Goal: Find specific page/section: Find specific page/section

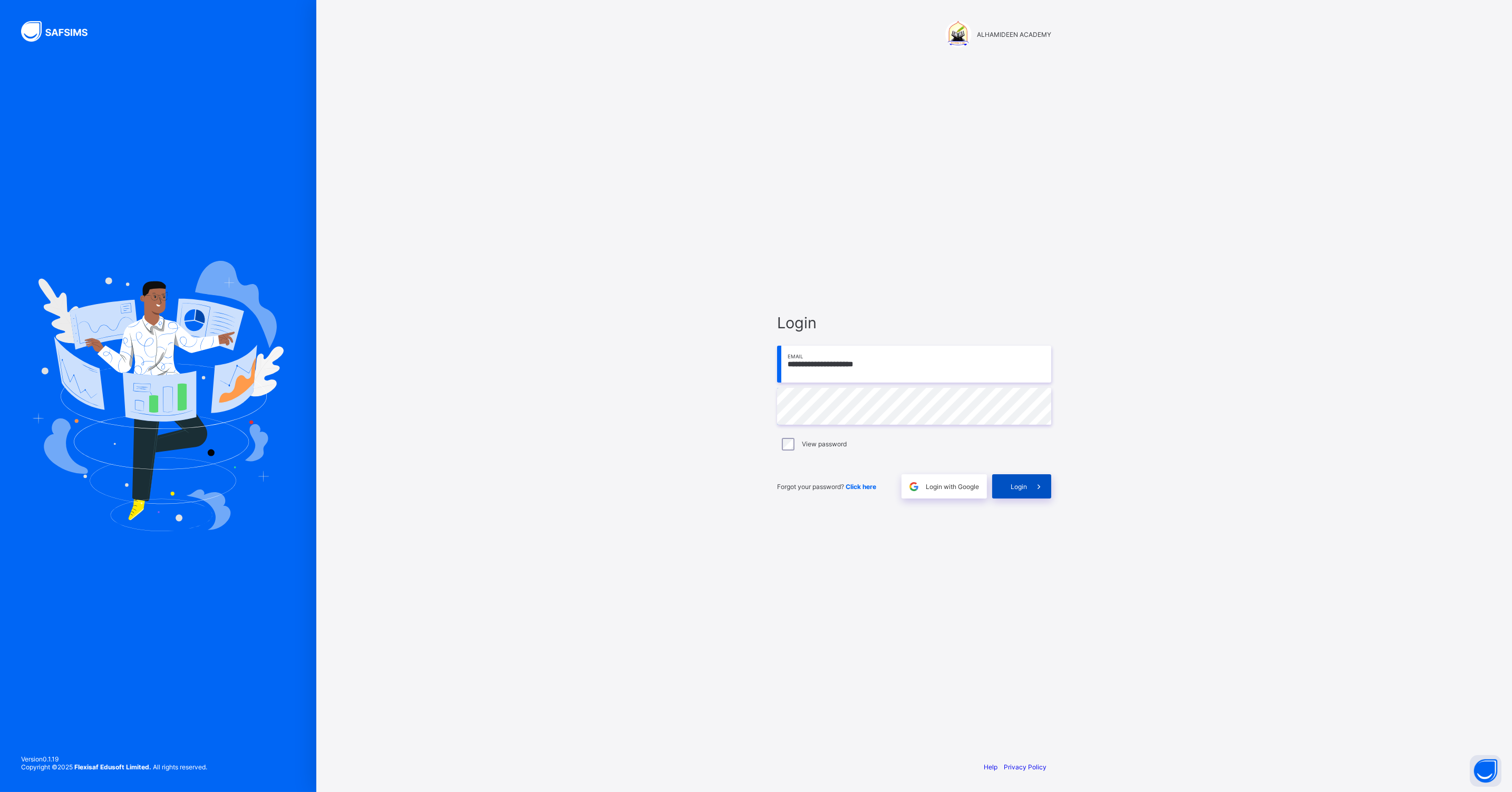
click at [1025, 484] on span "Login" at bounding box center [1019, 487] width 16 height 8
click at [895, 404] on div at bounding box center [902, 408] width 15 height 8
click at [811, 470] on span at bounding box center [806, 465] width 9 height 8
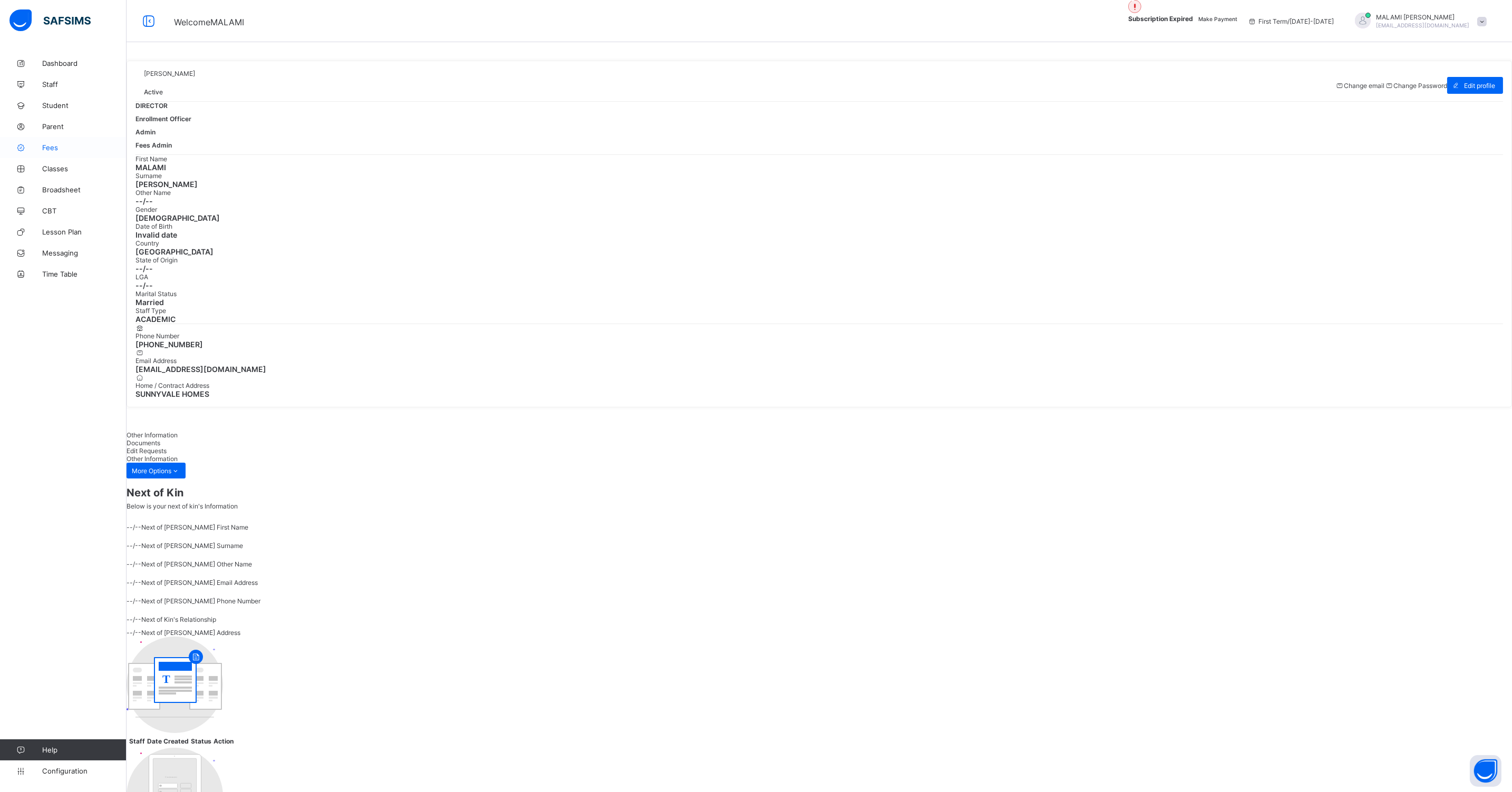
click at [56, 149] on span "Fees" at bounding box center [84, 147] width 84 height 8
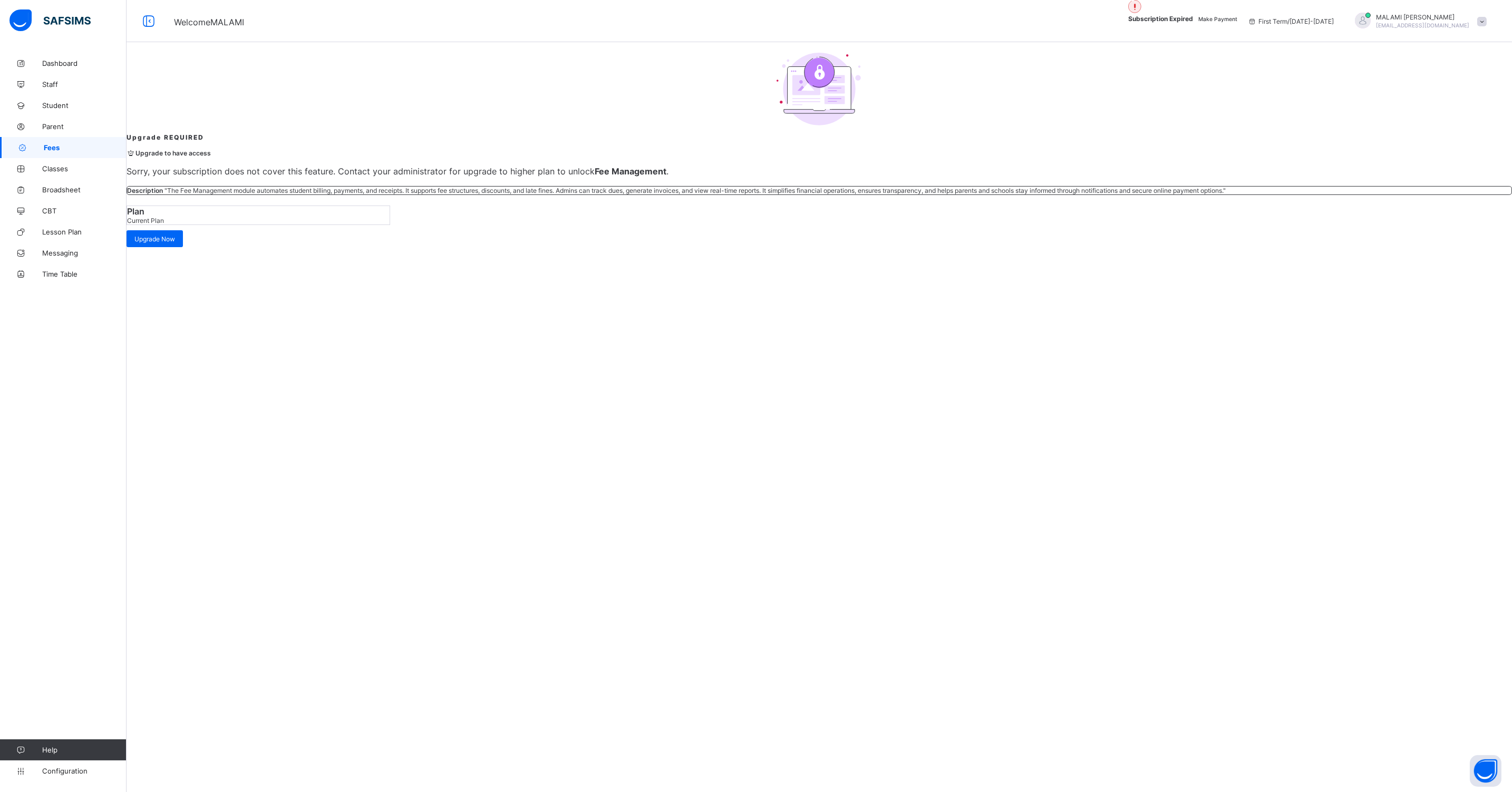
click at [56, 149] on span "Fees" at bounding box center [85, 147] width 83 height 8
click at [60, 167] on span "Classes" at bounding box center [84, 168] width 84 height 8
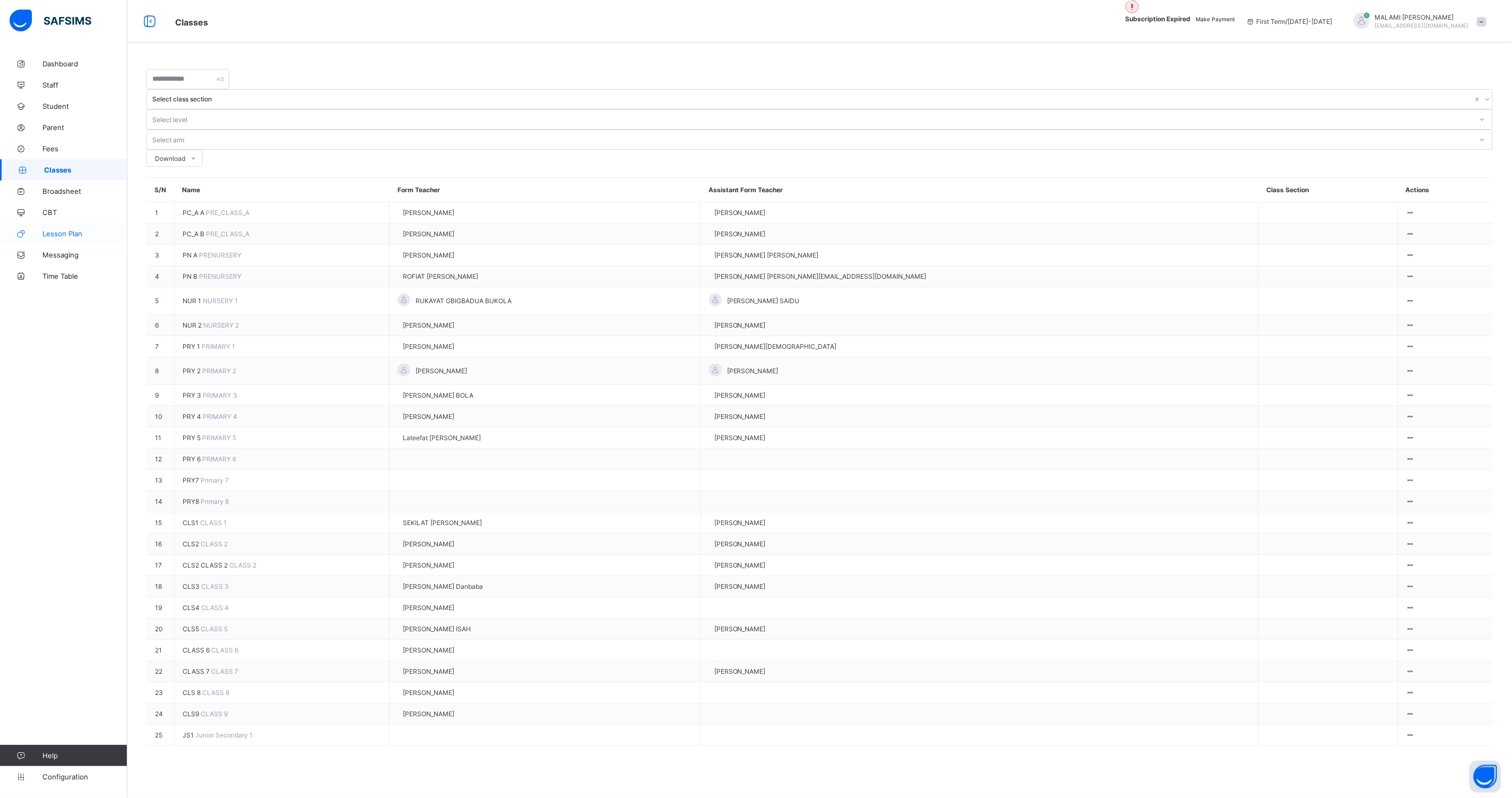
click at [58, 233] on span "Lesson Plan" at bounding box center [85, 233] width 85 height 8
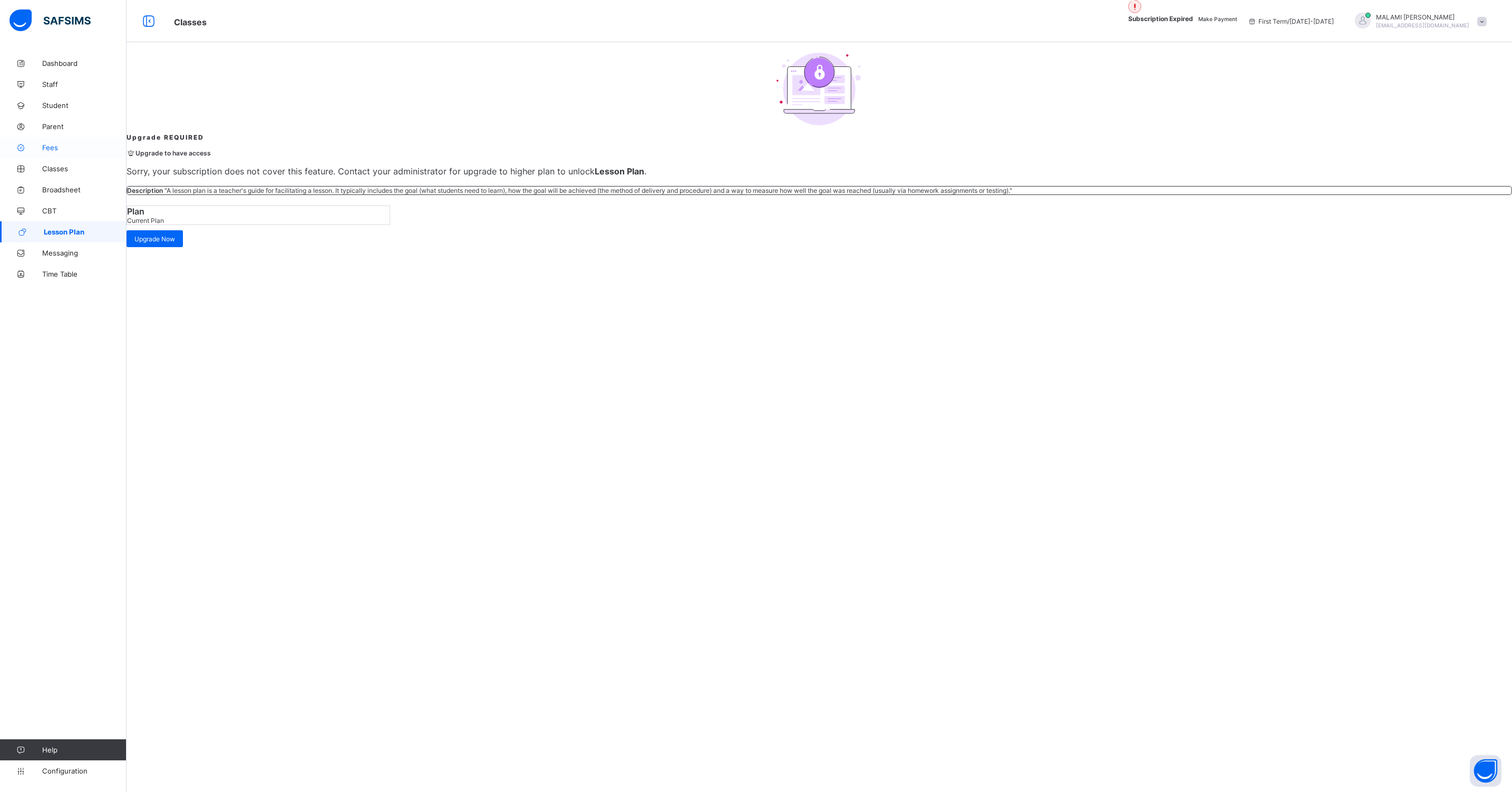
click at [57, 148] on span "Fees" at bounding box center [84, 147] width 84 height 8
click at [57, 148] on span "Fees" at bounding box center [85, 147] width 83 height 8
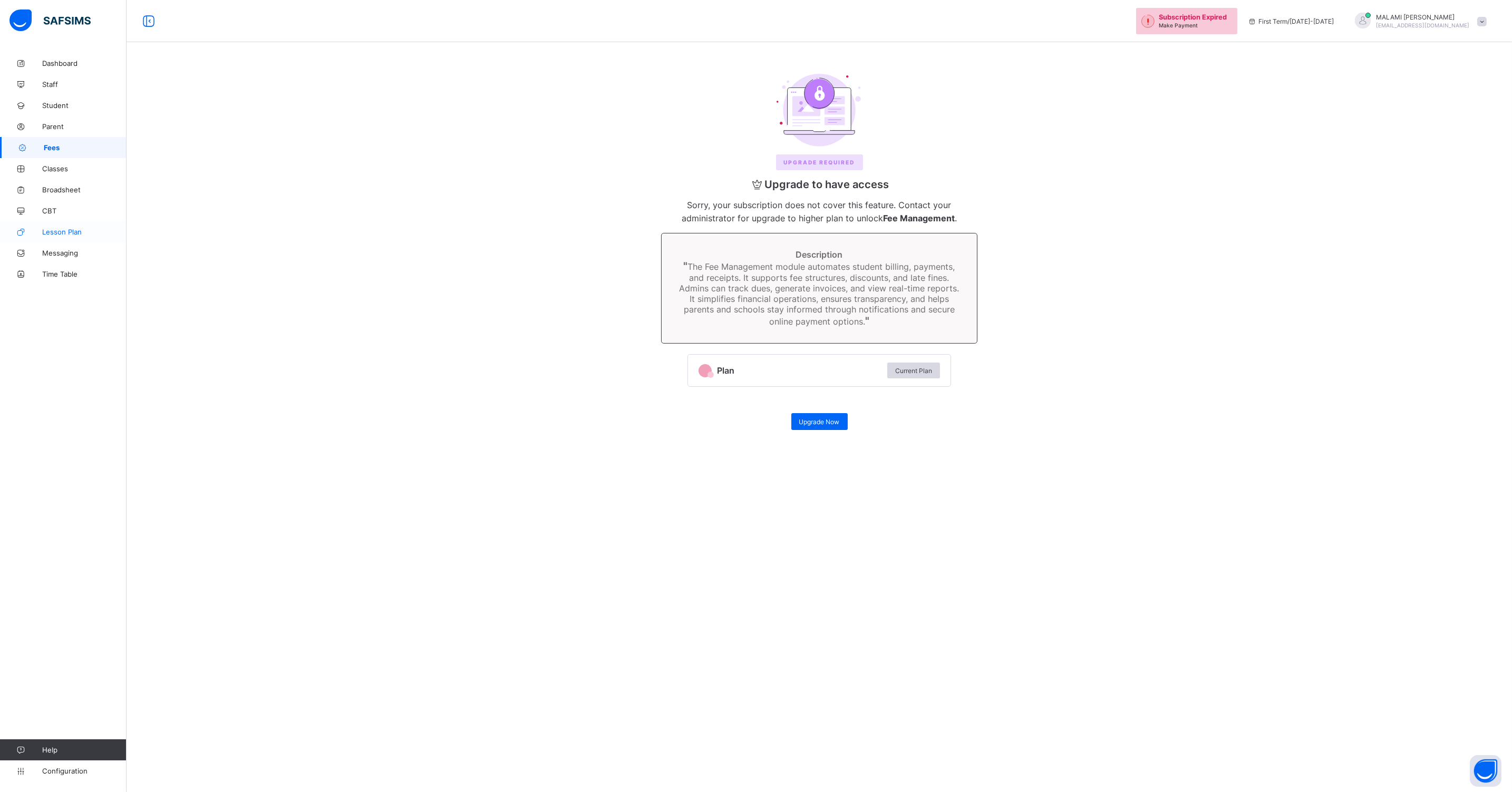
click at [50, 232] on span "Lesson Plan" at bounding box center [84, 231] width 84 height 8
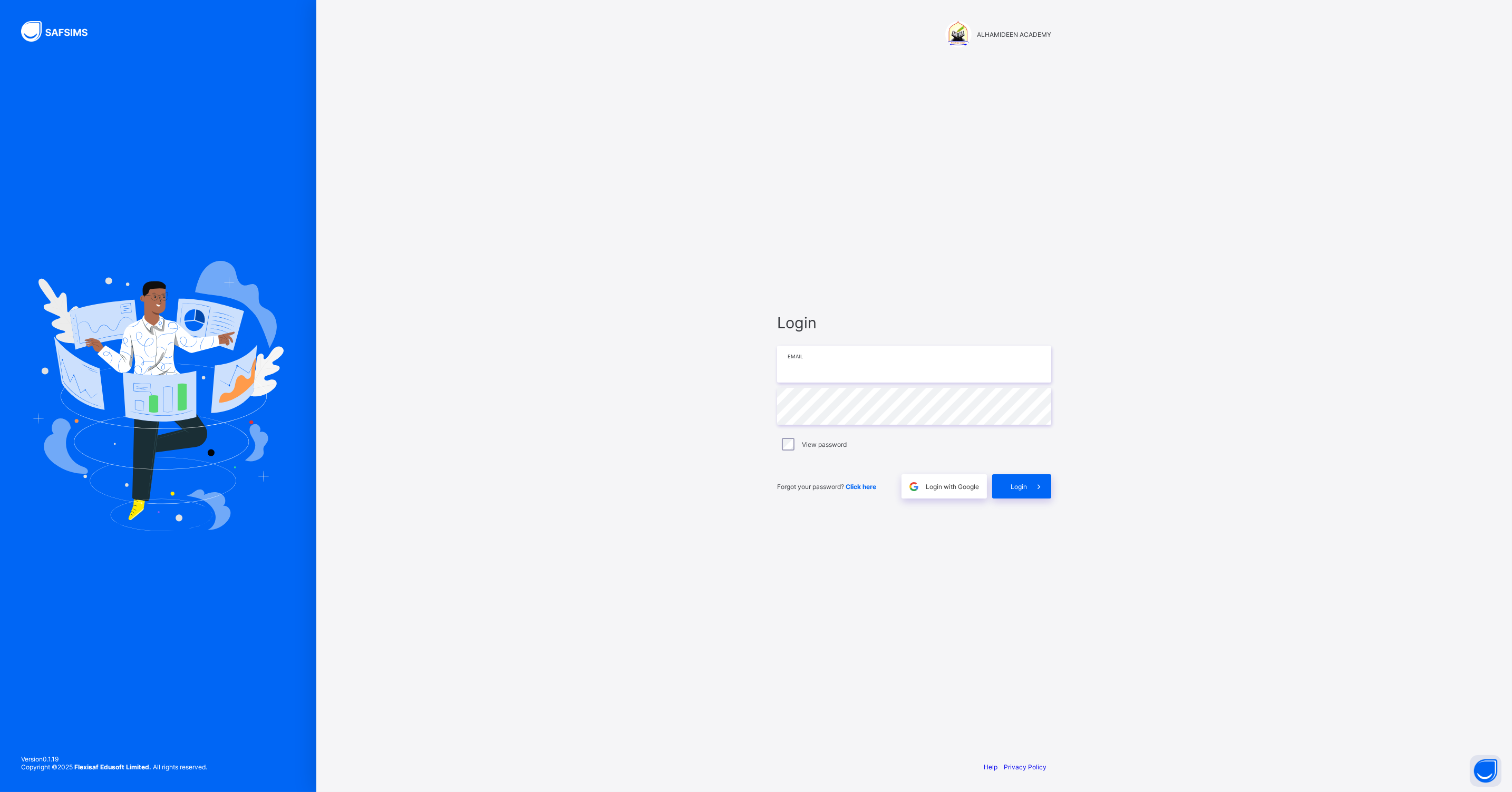
type input "**********"
